Goal: Information Seeking & Learning: Learn about a topic

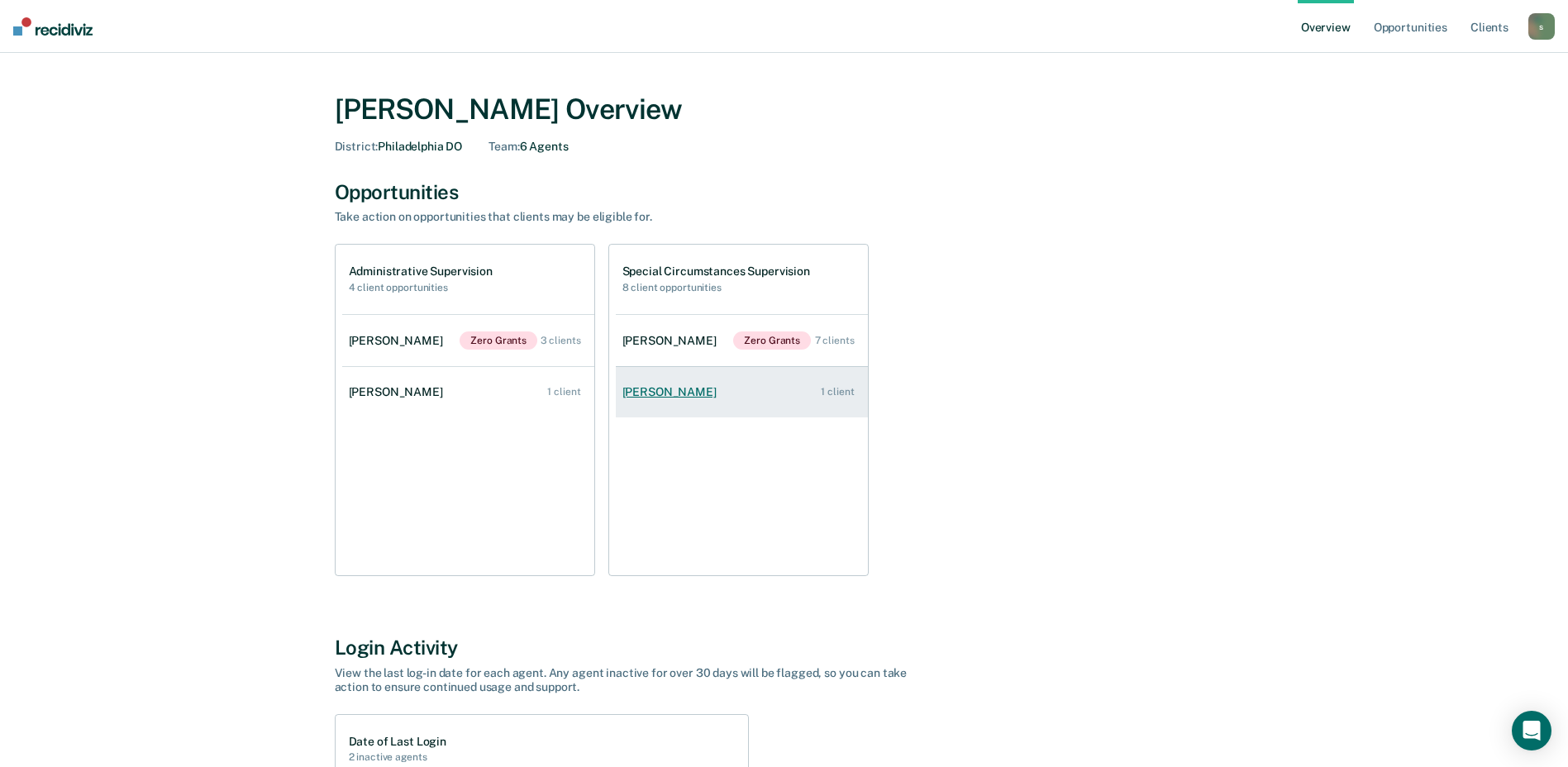
click at [746, 397] on link "[PERSON_NAME] 1 client" at bounding box center [742, 393] width 252 height 47
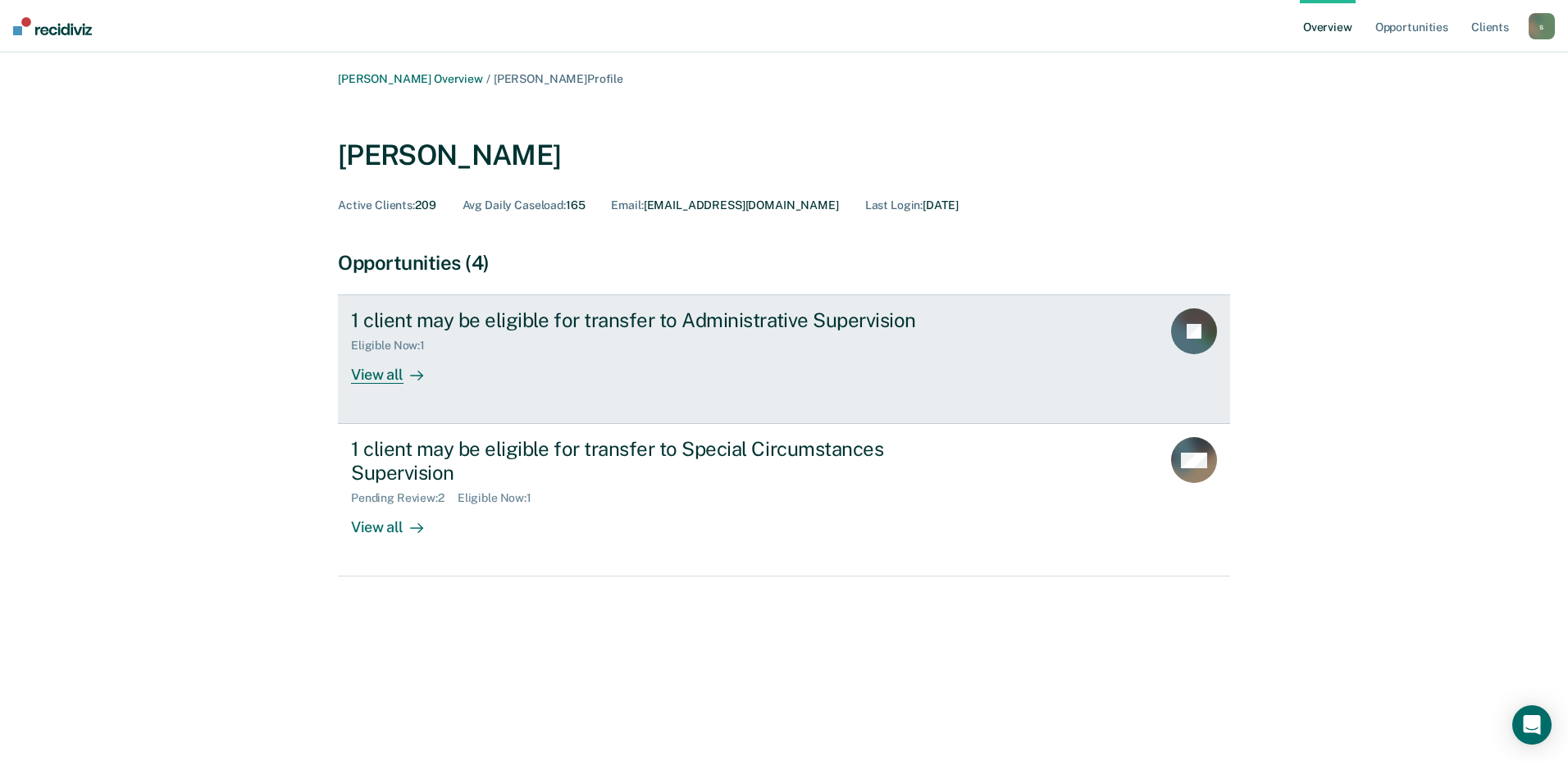
click at [734, 377] on div "1 client may be eligible for transfer to Administrative Supervision Eligible No…" at bounding box center [658, 346] width 615 height 75
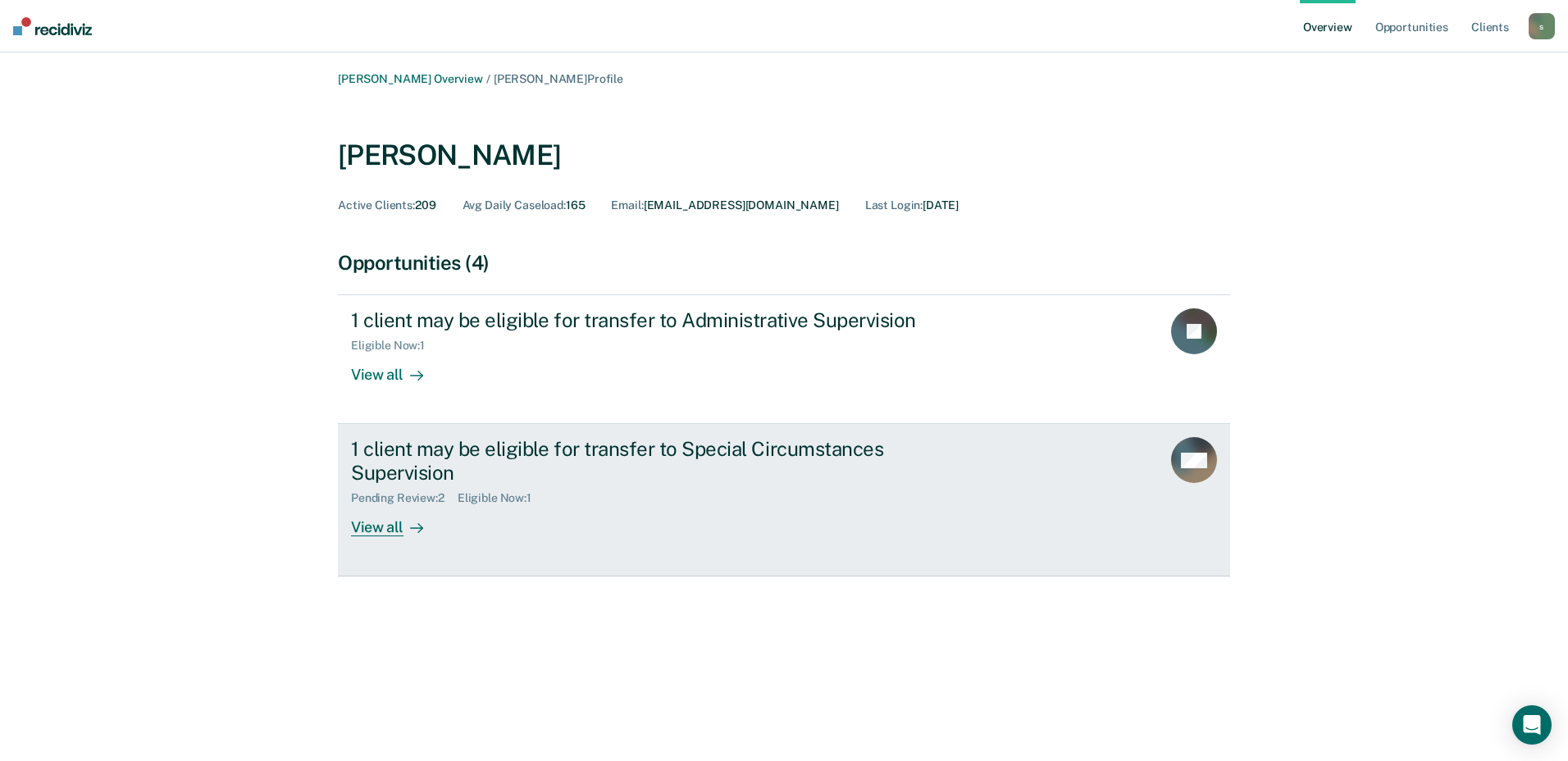
click at [630, 477] on div "1 client may be eligible for transfer to Special Circumstances Supervision" at bounding box center [639, 461] width 576 height 48
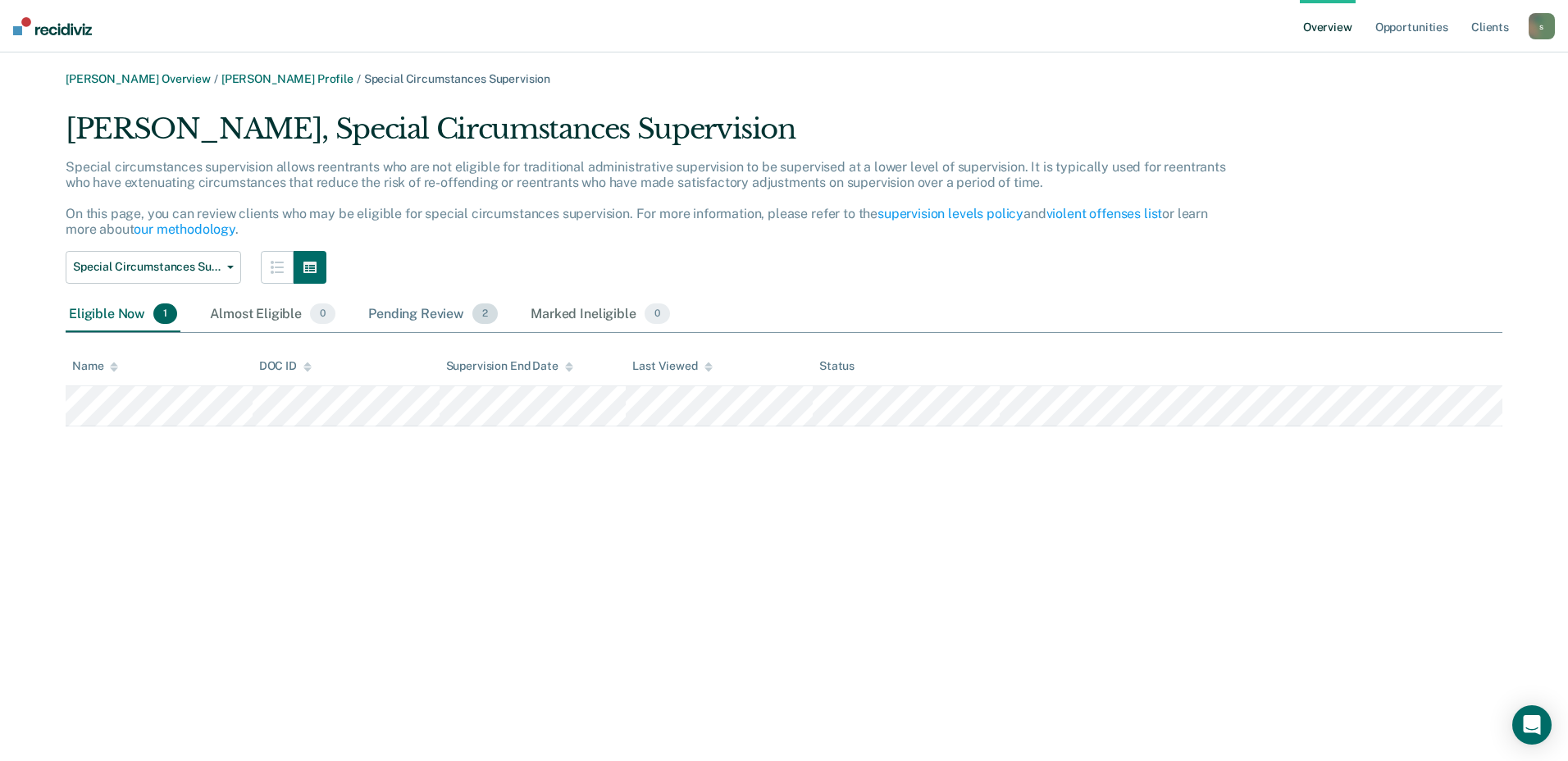
click at [433, 314] on div "Pending Review 2" at bounding box center [433, 315] width 136 height 36
